Goal: Book appointment/travel/reservation

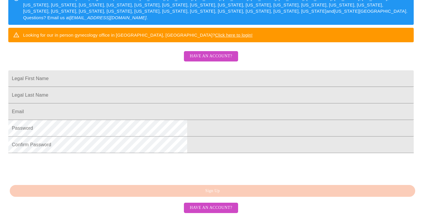
scroll to position [153, 0]
click at [212, 155] on div "MyMenopauseRx Sign Up Welcome! We are currently accepting virtual patients from…" at bounding box center [210, 46] width 417 height 216
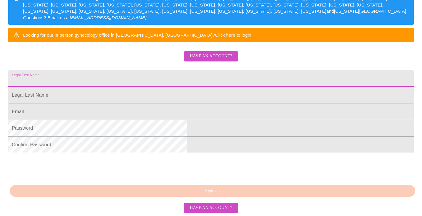
click at [147, 70] on input "Legal First Name" at bounding box center [210, 78] width 405 height 17
type input "[PERSON_NAME]"
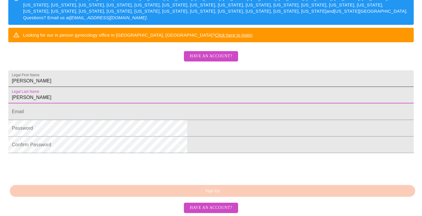
type input "[PERSON_NAME]"
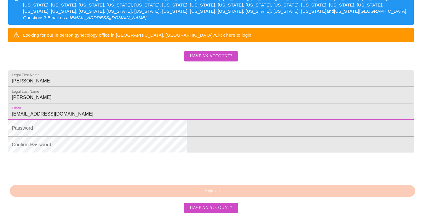
type input "[EMAIL_ADDRESS][DOMAIN_NAME]"
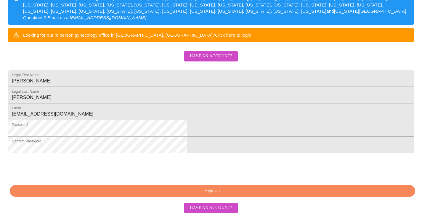
click at [200, 192] on span "Sign Up" at bounding box center [213, 191] width 392 height 7
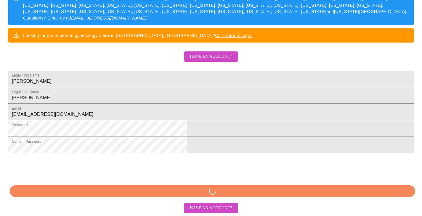
scroll to position [153, 0]
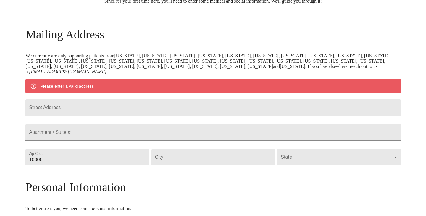
scroll to position [70, 0]
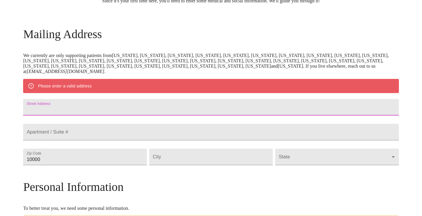
click at [86, 110] on input "Street Address" at bounding box center [210, 107] width 375 height 17
type input "[STREET_ADDRESS]"
type input "63501"
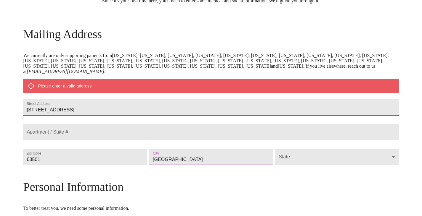
type input "[GEOGRAPHIC_DATA]"
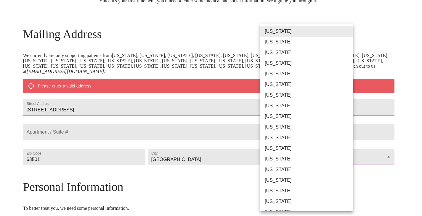
click at [316, 171] on body "MyMenopauseRx Welcome to MyMenopauseRx Since it's your first time here, you'll …" at bounding box center [210, 165] width 417 height 467
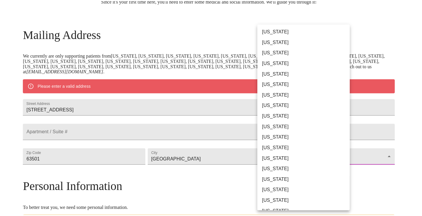
scroll to position [118, 0]
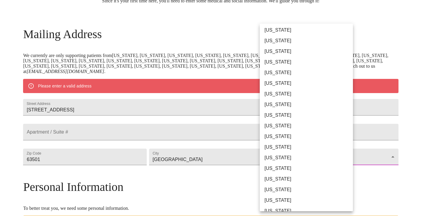
click at [281, 168] on li "[US_STATE]" at bounding box center [309, 168] width 98 height 11
type input "[US_STATE]"
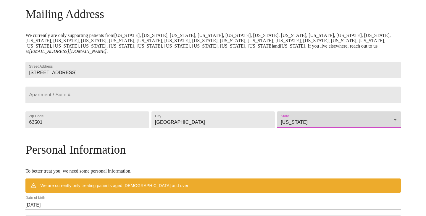
scroll to position [159, 0]
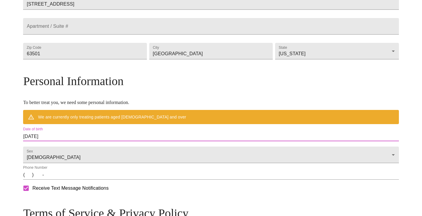
drag, startPoint x: 115, startPoint y: 152, endPoint x: 49, endPoint y: 152, distance: 65.7
click at [49, 152] on div "MyMenopauseRx Welcome to MyMenopauseRx Since it's your first time here, you'll …" at bounding box center [210, 68] width 375 height 450
click at [82, 141] on input "[DATE]" at bounding box center [210, 136] width 375 height 9
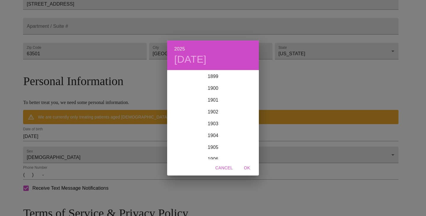
scroll to position [1456, 0]
click at [82, 152] on div "2025 [DATE] 1900 1901 1902 1903 1904 1905 1906 1907 1908 1909 1910 1911 1912 19…" at bounding box center [213, 108] width 426 height 216
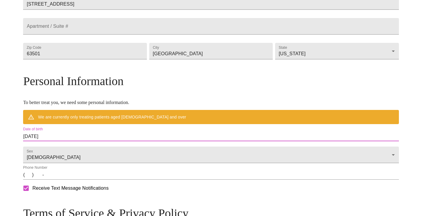
click at [108, 141] on input "[DATE]" at bounding box center [210, 136] width 375 height 9
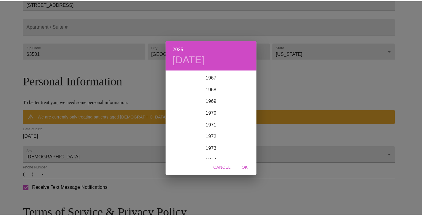
scroll to position [835, 0]
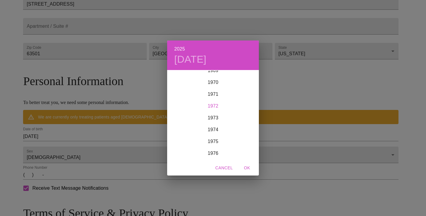
click at [213, 107] on div "1972" at bounding box center [213, 106] width 92 height 12
click at [181, 102] on div "Apr" at bounding box center [182, 104] width 30 height 22
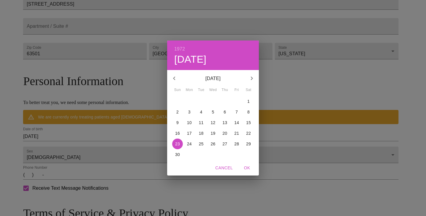
click at [249, 144] on p "29" at bounding box center [248, 144] width 5 height 6
click at [244, 166] on span "OK" at bounding box center [247, 168] width 14 height 7
type input "[DATE]"
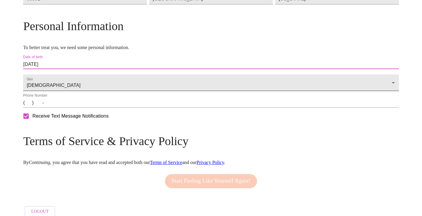
scroll to position [218, 0]
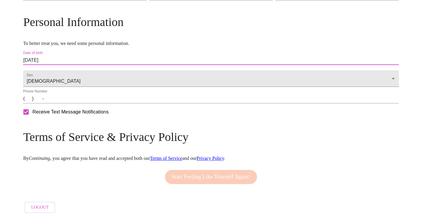
click at [73, 104] on input "(   )    -" at bounding box center [210, 98] width 375 height 9
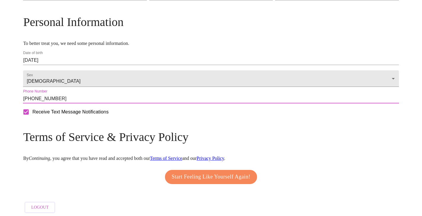
scroll to position [239, 0]
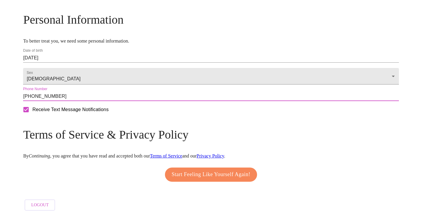
type input "[PHONE_NUMBER]"
click at [197, 171] on span "Start Feeling Like Yourself Again!" at bounding box center [211, 174] width 79 height 9
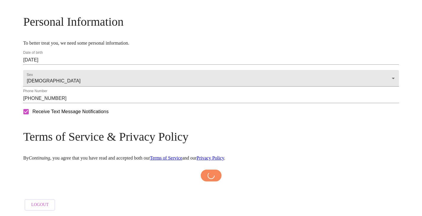
scroll to position [237, 0]
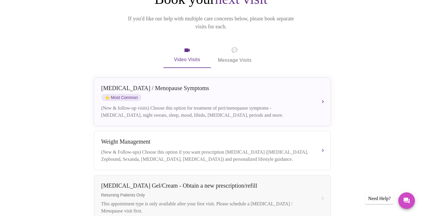
scroll to position [89, 0]
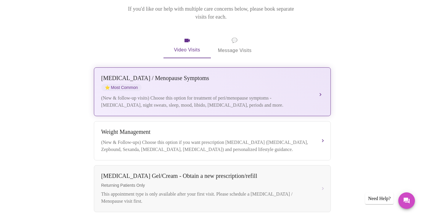
click at [318, 88] on div "[MEDICAL_DATA] / Menopause Symptoms ⭐ Most Common (New & follow-up visits) Choo…" at bounding box center [212, 92] width 222 height 34
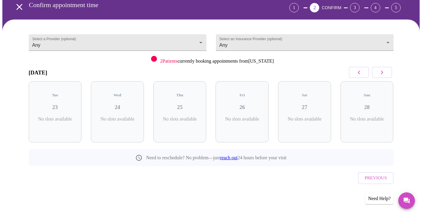
scroll to position [16, 0]
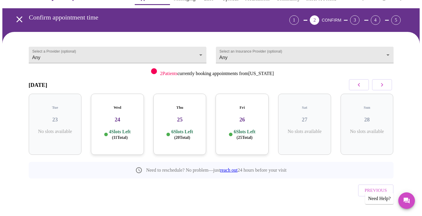
click at [246, 106] on div "Fri 26 6 Slots Left ( 25 Total)" at bounding box center [241, 124] width 53 height 61
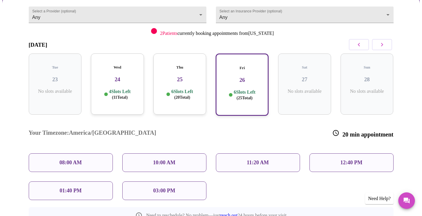
scroll to position [46, 0]
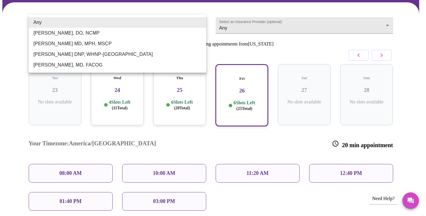
click at [83, 24] on body "MyMenopauseRx Appointments Messaging Labs Uploads Medications Community Refer a…" at bounding box center [212, 119] width 421 height 326
drag, startPoint x: 4, startPoint y: 41, endPoint x: 81, endPoint y: 44, distance: 76.7
click at [5, 41] on div at bounding box center [213, 108] width 426 height 216
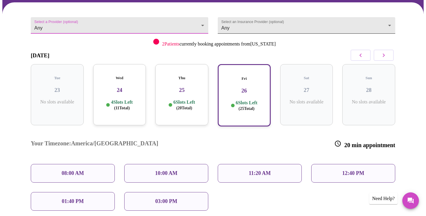
click at [387, 21] on body "MyMenopauseRx Appointments Messaging Labs Uploads Medications Community Refer a…" at bounding box center [212, 119] width 421 height 326
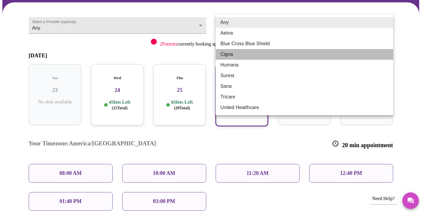
click at [239, 55] on li "Cigna" at bounding box center [305, 54] width 178 height 11
type input "Cigna"
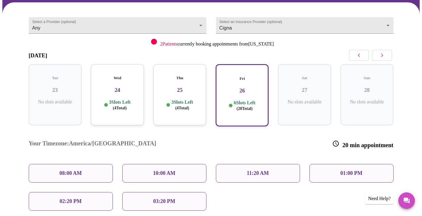
click at [58, 164] on div "08:00 AM" at bounding box center [71, 173] width 84 height 19
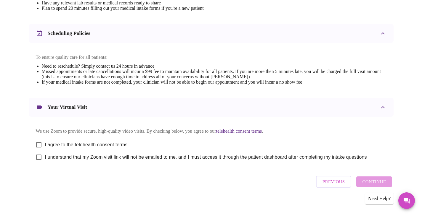
scroll to position [207, 0]
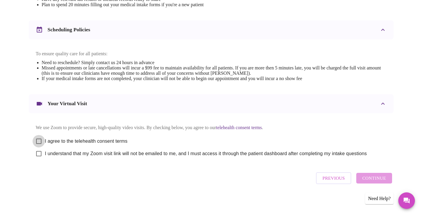
click at [38, 144] on input "I agree to the telehealth consent terms" at bounding box center [39, 141] width 12 height 12
checkbox input "true"
click at [39, 157] on input "I understand that my Zoom visit link will not be emailed to me, and I must acce…" at bounding box center [39, 154] width 12 height 12
checkbox input "true"
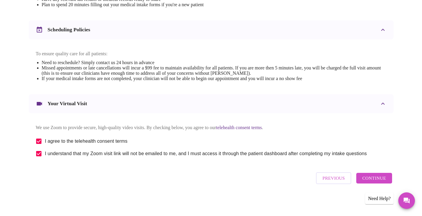
click at [374, 177] on span "Continue" at bounding box center [374, 179] width 24 height 8
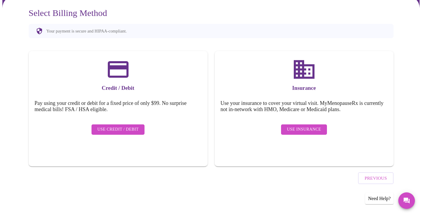
scroll to position [36, 0]
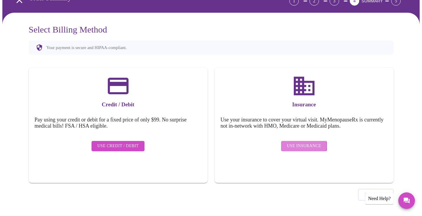
click at [302, 143] on span "Use Insurance" at bounding box center [304, 146] width 34 height 7
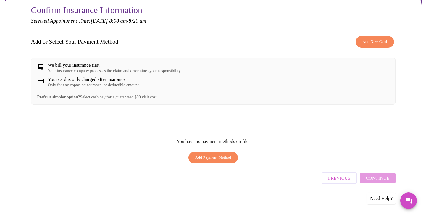
scroll to position [28, 0]
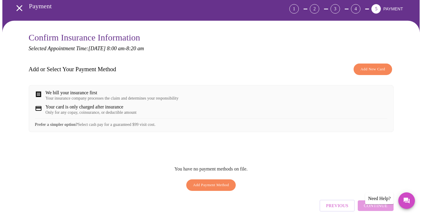
click at [79, 94] on div "We bill your insurance first" at bounding box center [112, 92] width 133 height 5
click at [222, 189] on span "Add Payment Method" at bounding box center [211, 185] width 36 height 7
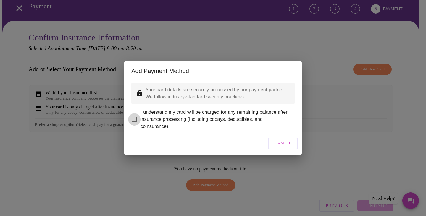
click at [134, 116] on input "I understand my card will be charged for any remaining balance after insurance …" at bounding box center [134, 119] width 12 height 12
checkbox input "true"
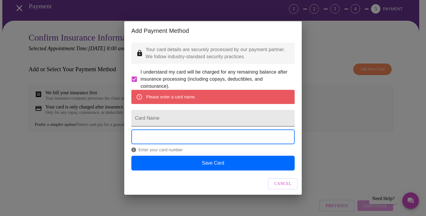
click at [149, 118] on input "Card Name" at bounding box center [212, 118] width 163 height 17
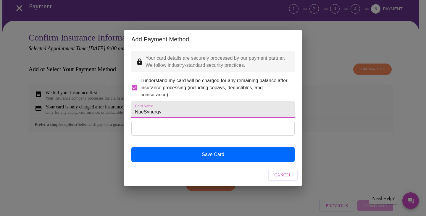
type input "NueSynergy"
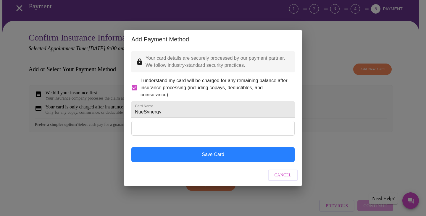
click at [218, 156] on button "Save Card" at bounding box center [212, 154] width 163 height 15
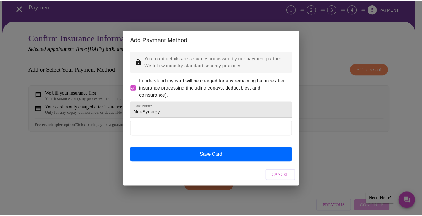
scroll to position [0, 0]
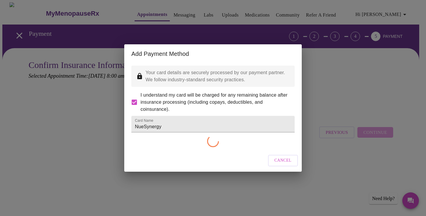
checkbox input "false"
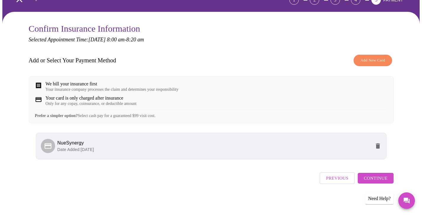
scroll to position [41, 0]
click at [380, 179] on span "Continue" at bounding box center [375, 179] width 24 height 8
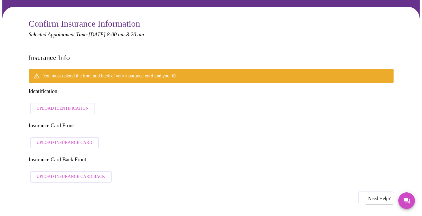
click at [62, 105] on span "Upload Identification" at bounding box center [63, 108] width 52 height 7
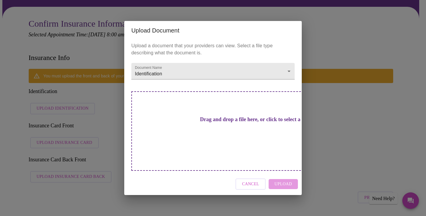
click at [259, 181] on span "Cancel" at bounding box center [250, 184] width 17 height 7
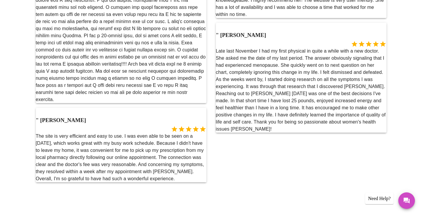
scroll to position [907, 0]
